Goal: Navigation & Orientation: Find specific page/section

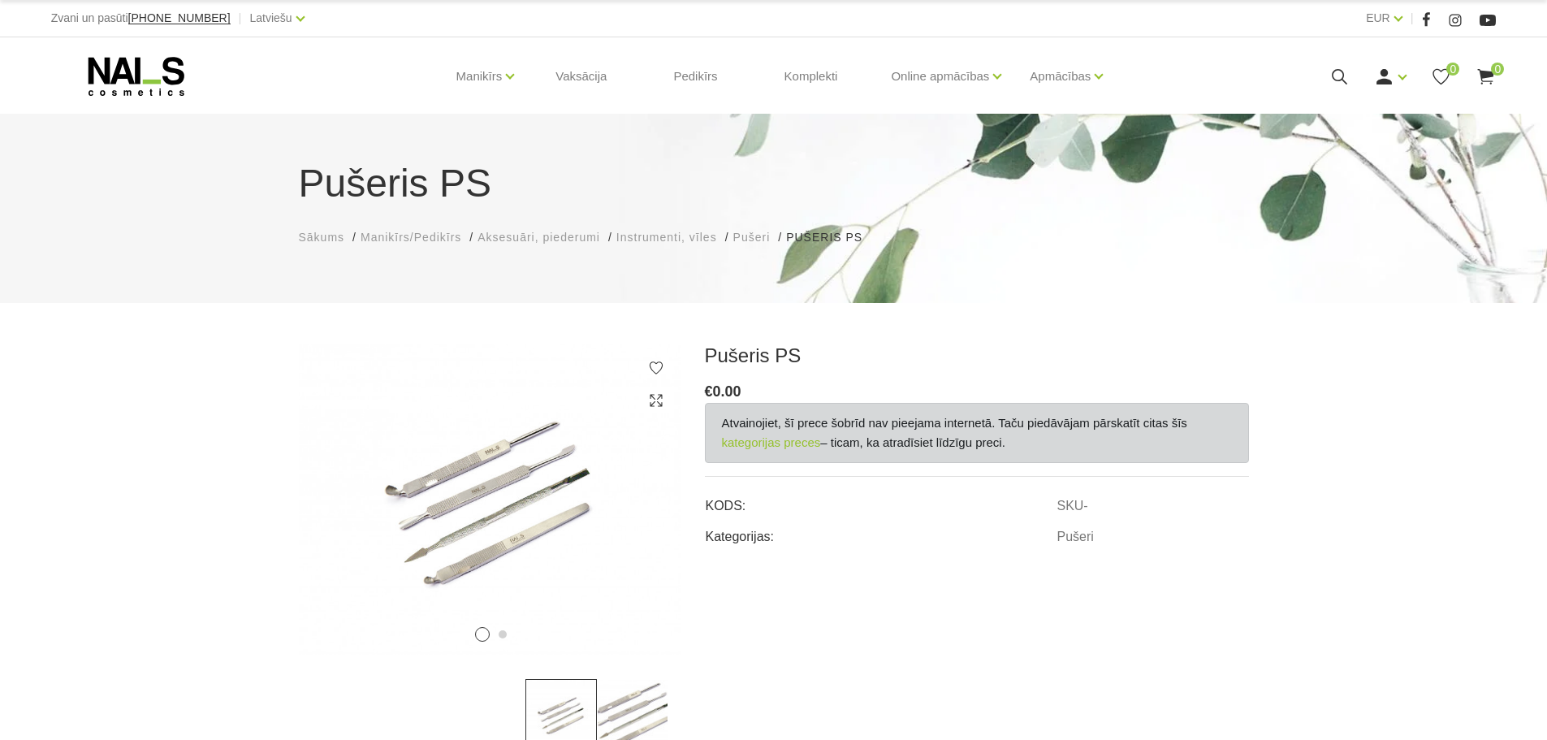
click at [756, 240] on span "Pušeri" at bounding box center [751, 237] width 37 height 13
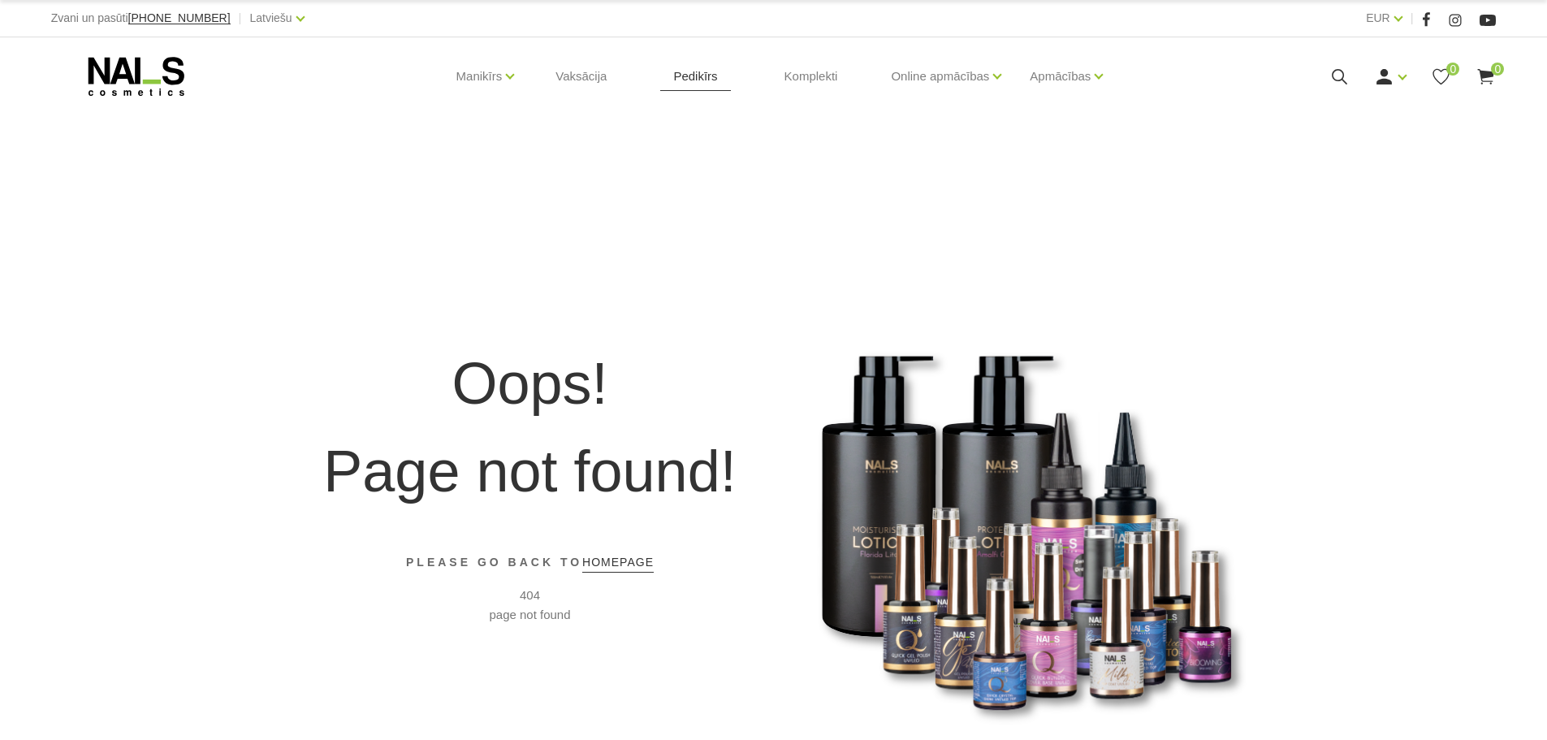
click at [675, 75] on link "Pedikīrs" at bounding box center [695, 76] width 70 height 78
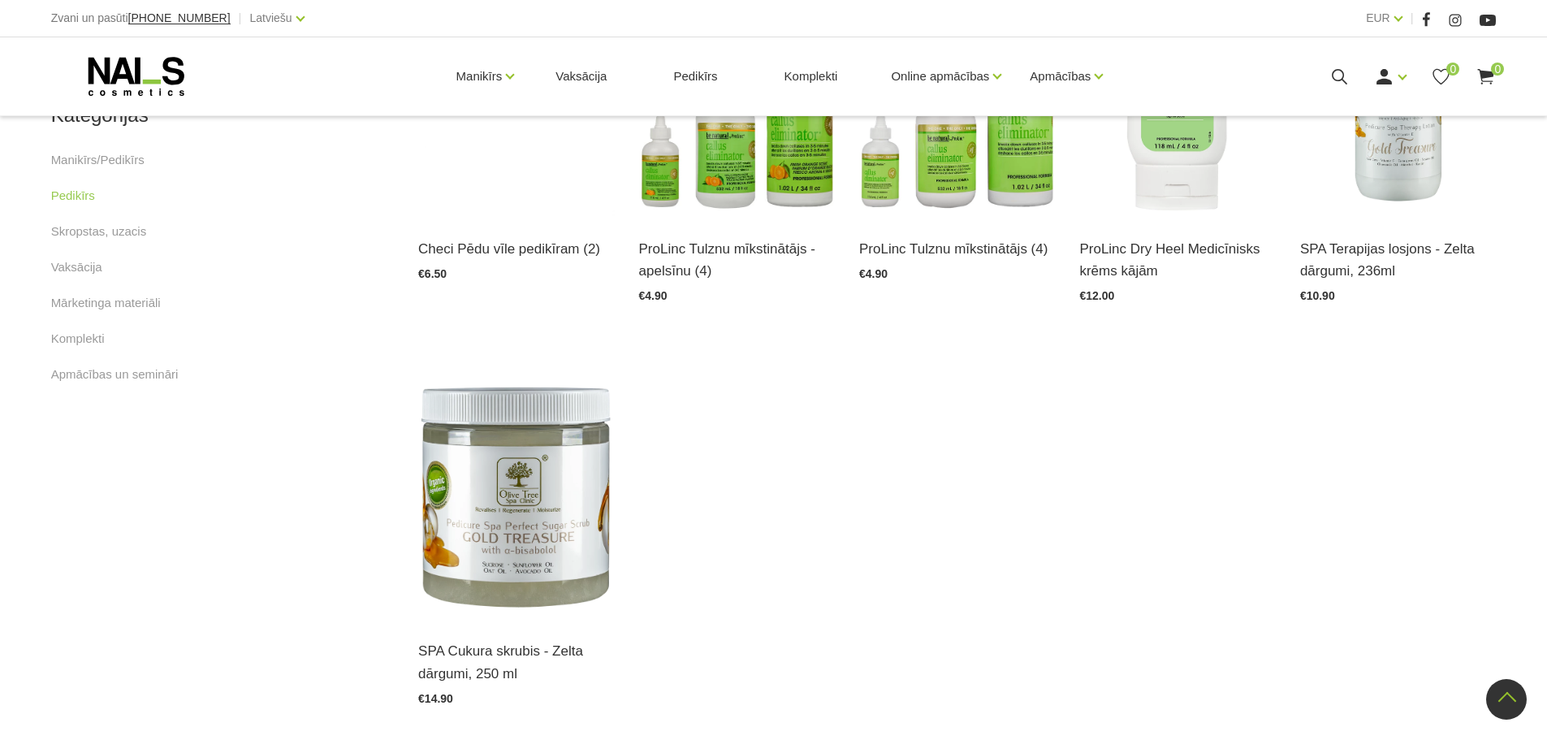
scroll to position [568, 0]
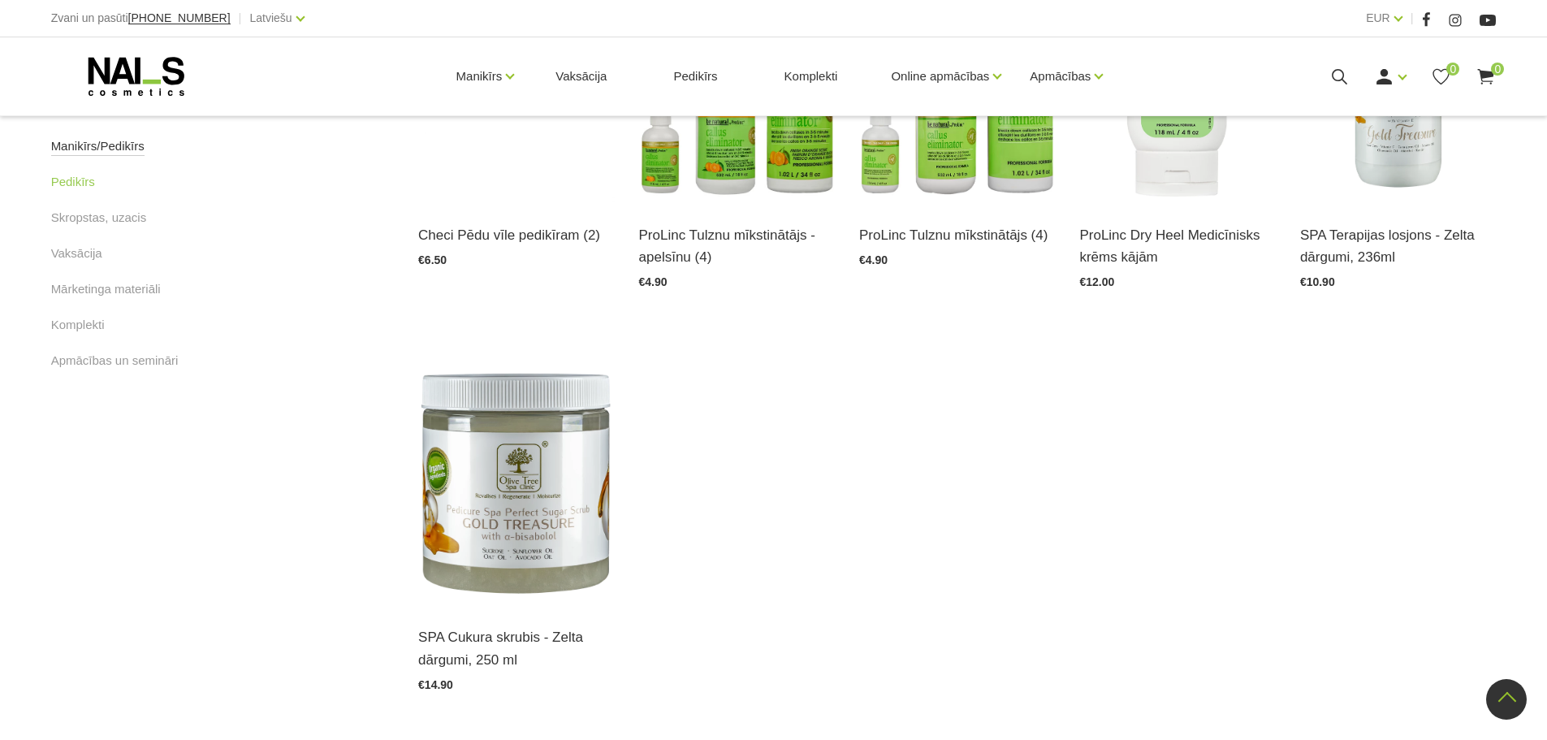
click at [113, 149] on link "Manikīrs/Pedikīrs" at bounding box center [97, 145] width 93 height 19
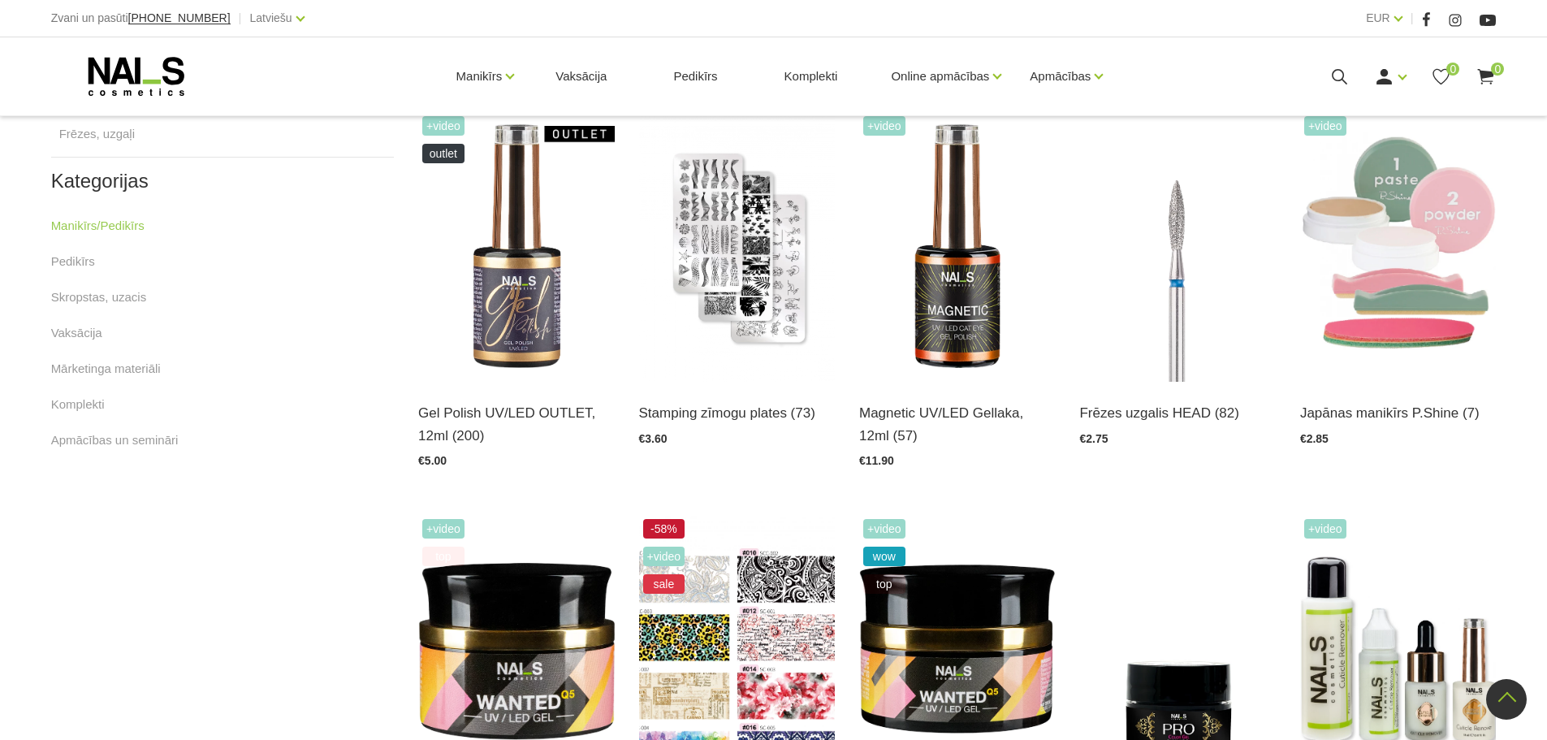
scroll to position [325, 0]
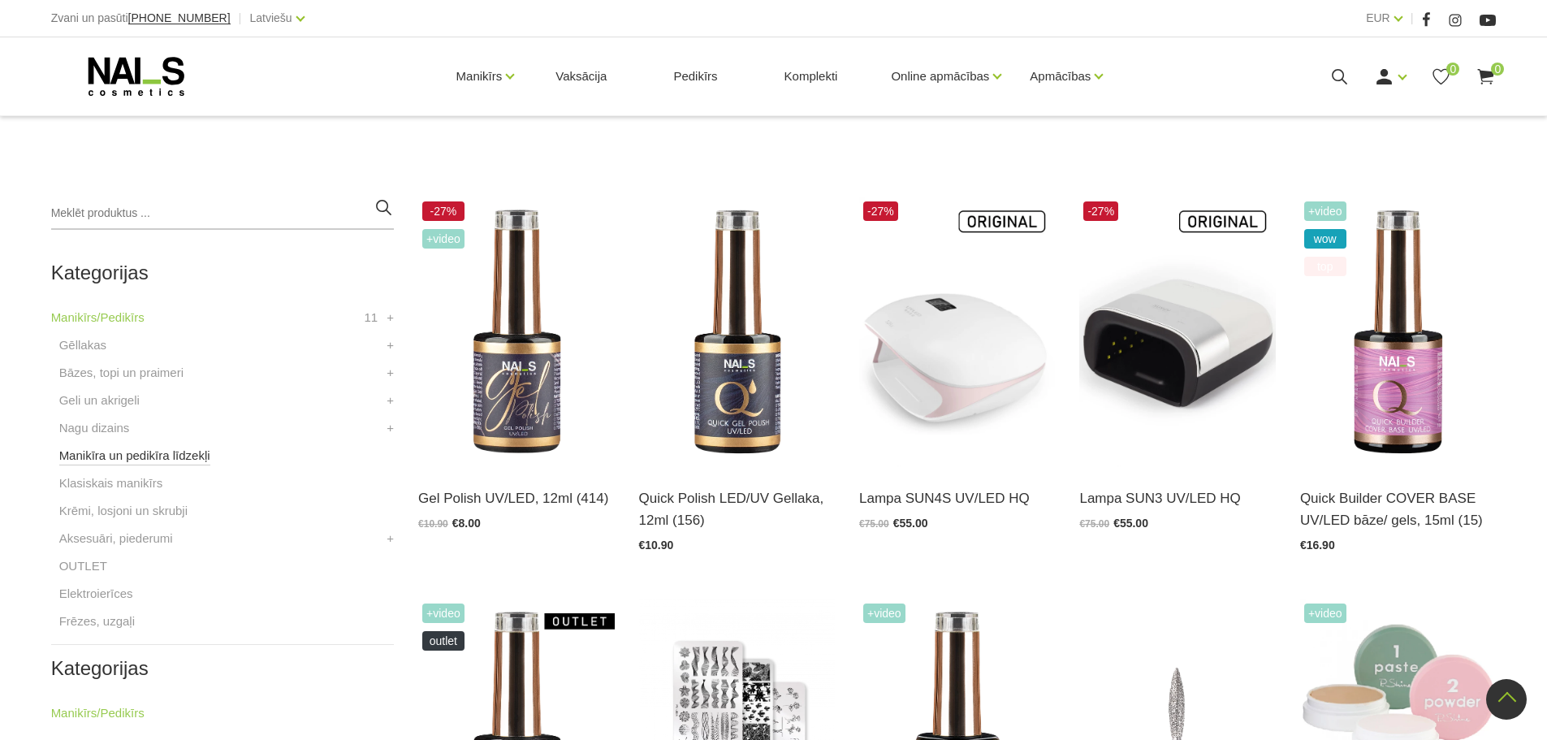
click at [153, 452] on link "Manikīra un pedikīra līdzekļi" at bounding box center [134, 455] width 151 height 19
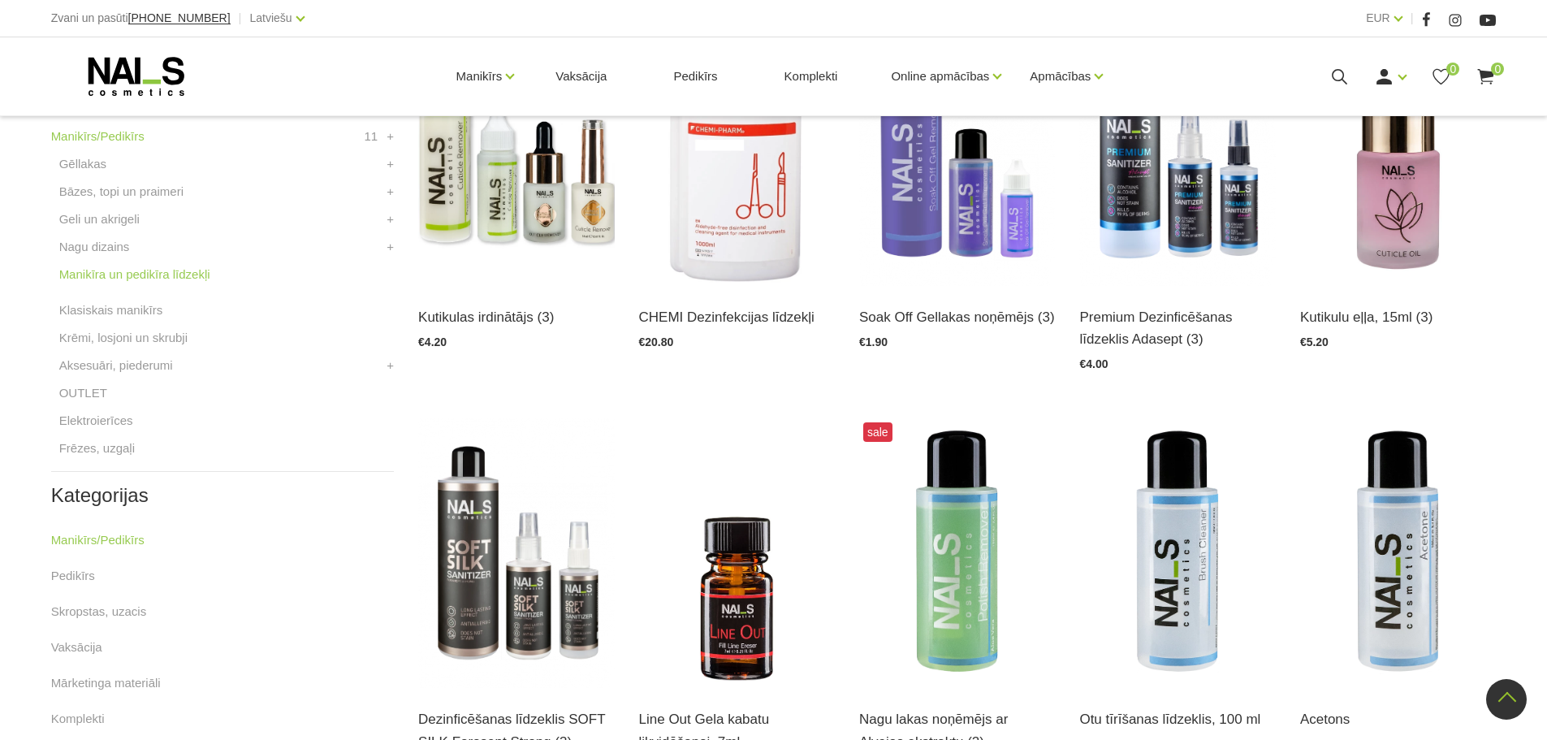
scroll to position [487, 0]
click at [88, 445] on link "Frēzes, uzgaļi" at bounding box center [96, 447] width 75 height 19
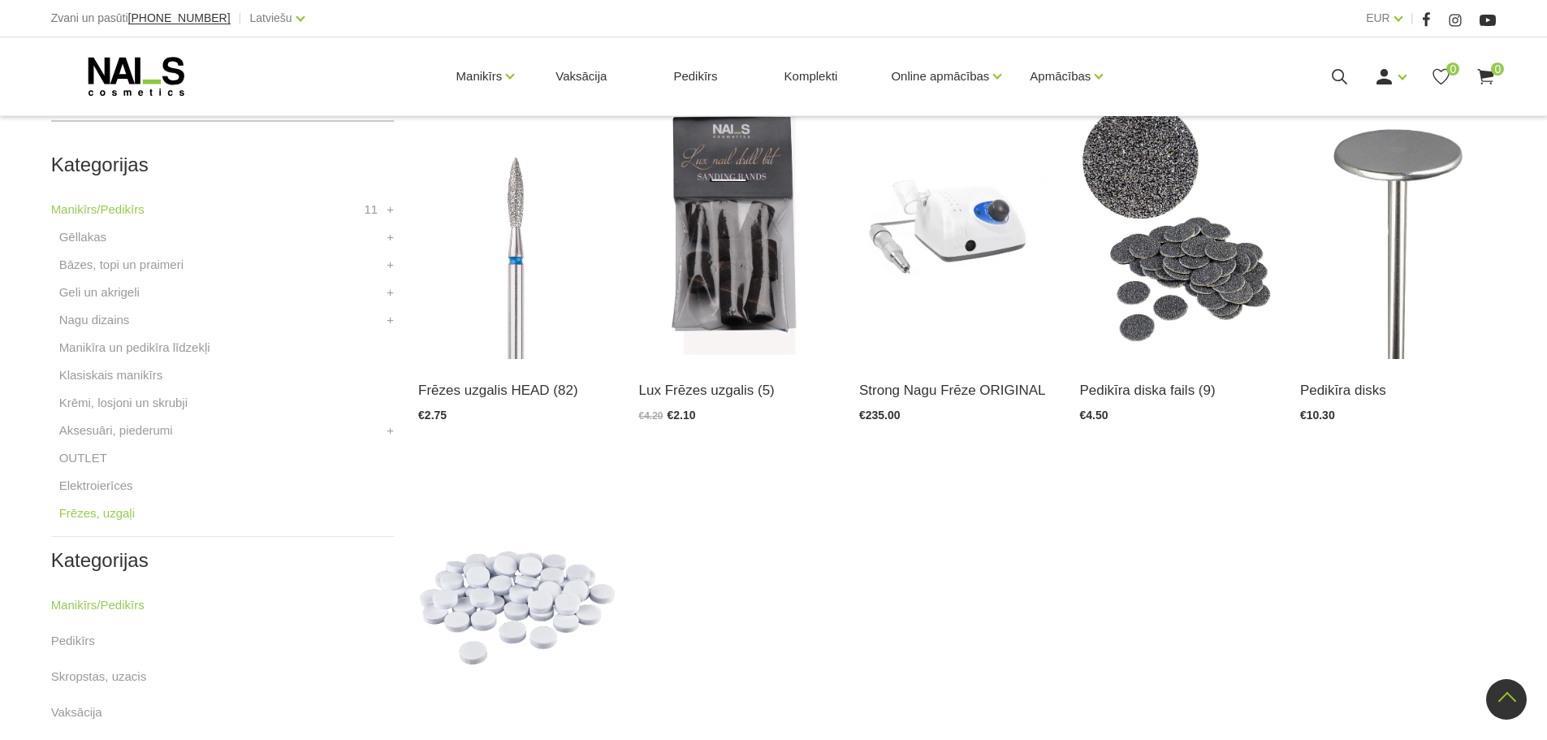
scroll to position [406, 0]
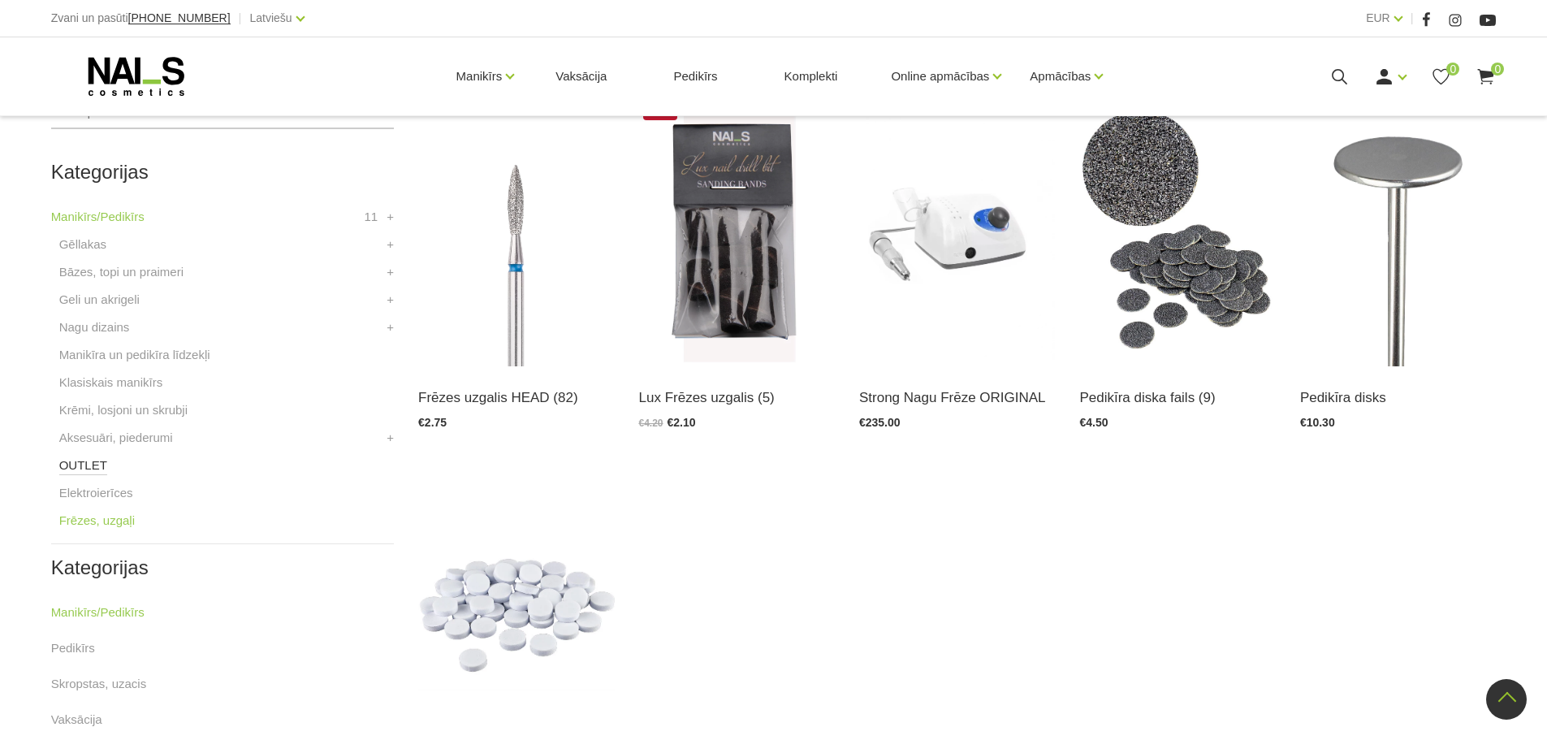
click at [93, 468] on link "OUTLET" at bounding box center [83, 464] width 48 height 19
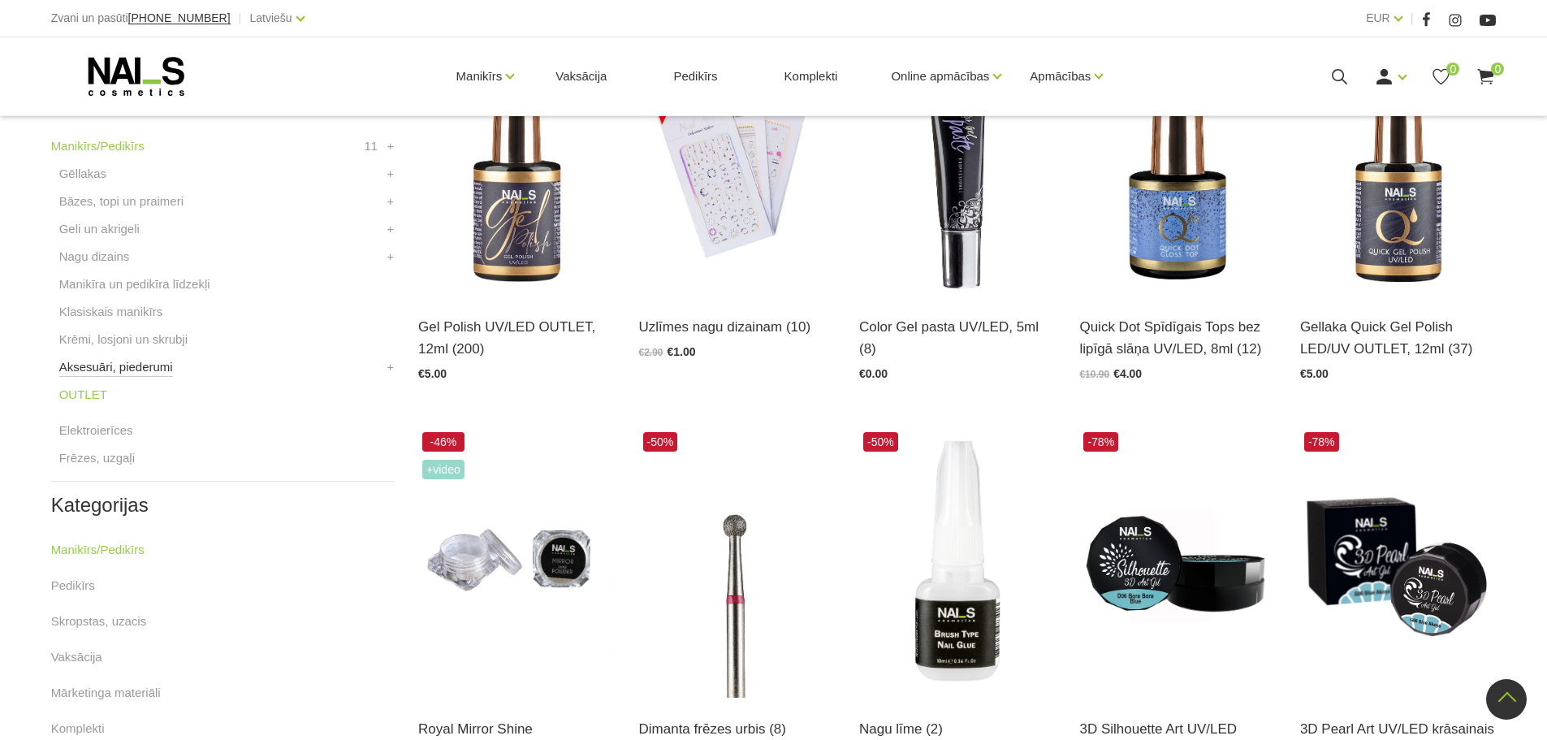
scroll to position [649, 0]
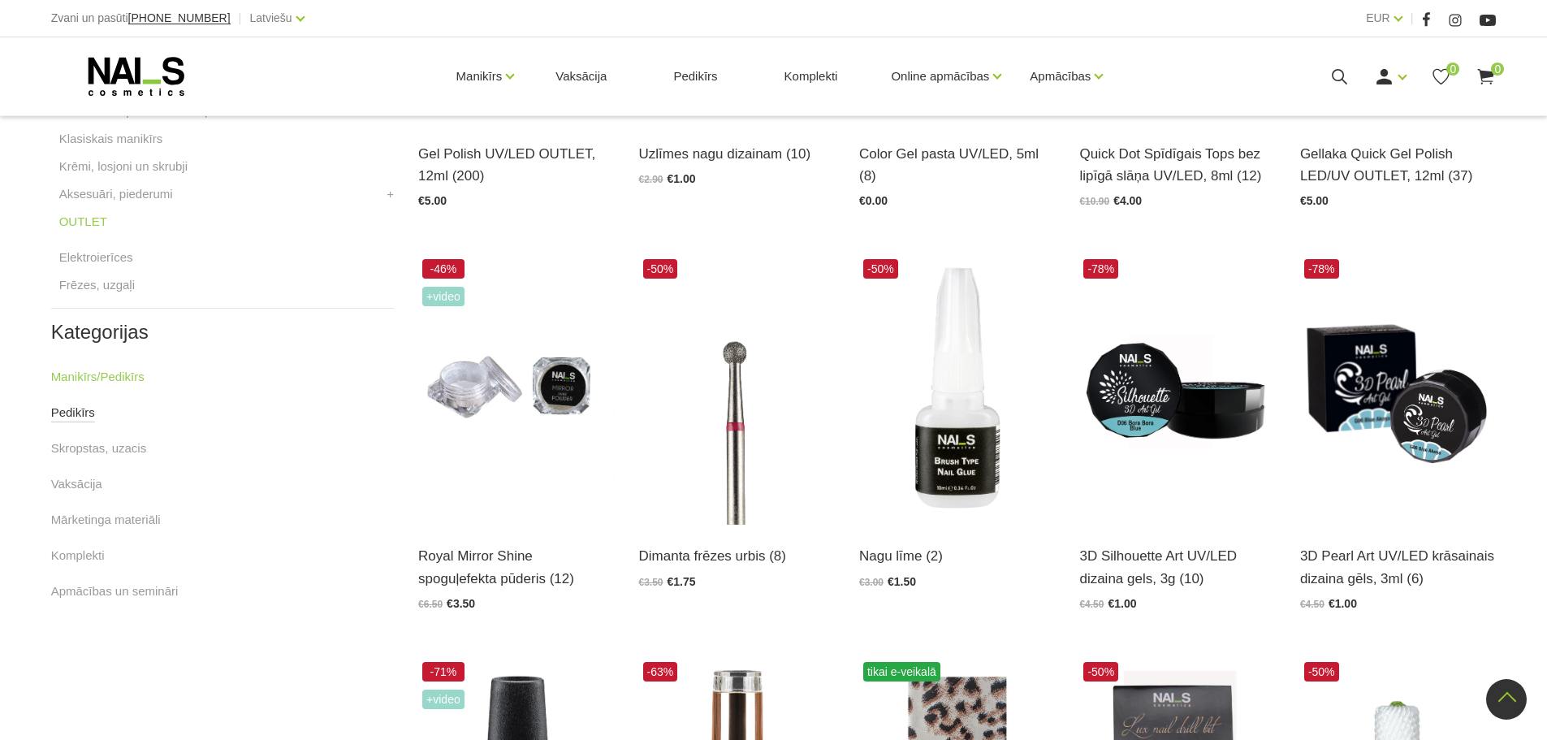
click at [80, 421] on link "Pedikīrs" at bounding box center [73, 412] width 44 height 19
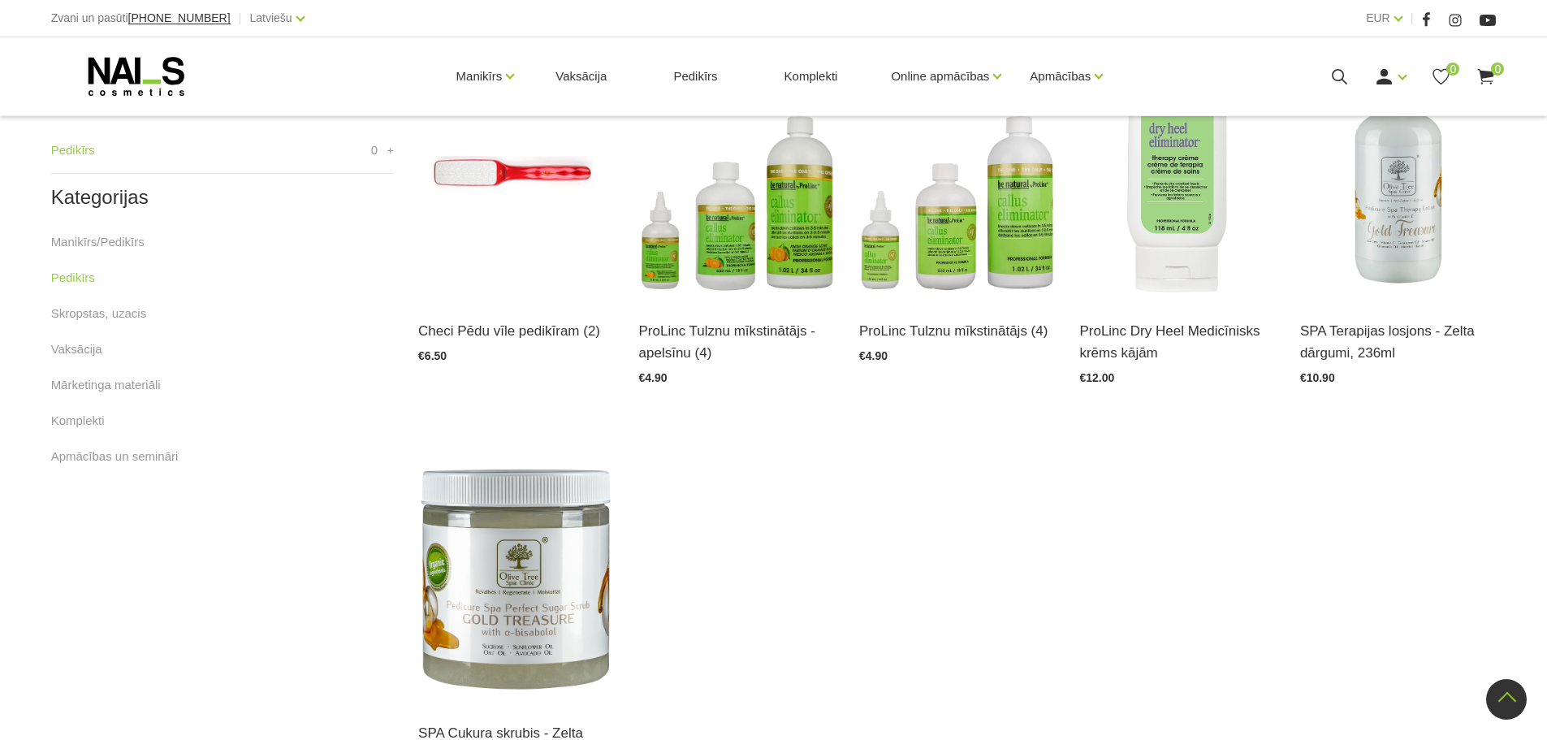
scroll to position [487, 0]
